Goal: Task Accomplishment & Management: Manage account settings

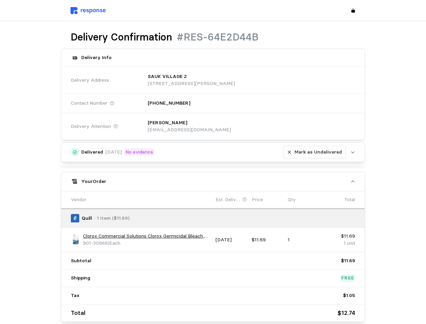
click at [213, 162] on div "Delivered [DATE] No evidence [PERSON_NAME] as Undelivered Upload [PERSON_NAME] …" at bounding box center [213, 231] width 304 height 179
click at [235, 80] on p "[STREET_ADDRESS][PERSON_NAME]" at bounding box center [191, 83] width 87 height 7
click at [249, 126] on div "[PERSON_NAME] [EMAIL_ADDRESS][DOMAIN_NAME]" at bounding box center [249, 126] width 212 height 24
click at [213, 152] on div "Delivered [DATE] No evidence [PERSON_NAME] as Undelivered" at bounding box center [213, 152] width 264 height 13
click at [316, 152] on p "Mark as Undelivered" at bounding box center [318, 151] width 48 height 7
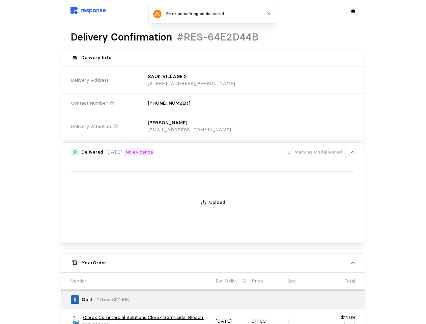
click at [213, 259] on div "Your Order" at bounding box center [213, 262] width 264 height 7
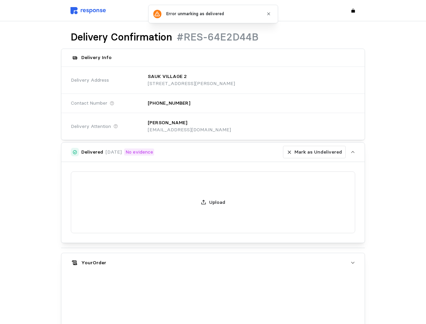
click at [76, 239] on div "Upload" at bounding box center [213, 202] width 304 height 81
click at [147, 236] on div "Upload" at bounding box center [213, 202] width 304 height 81
